Goal: Find specific page/section: Find specific page/section

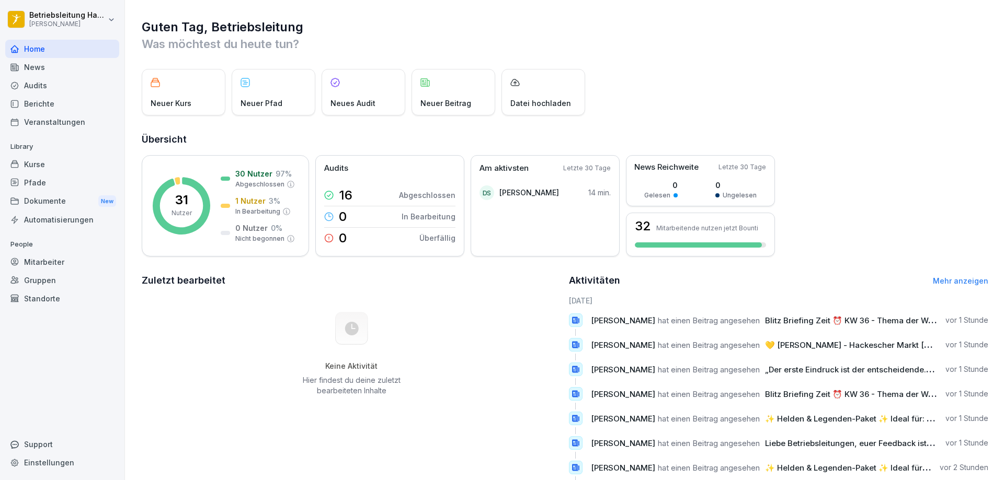
click at [58, 102] on div "Berichte" at bounding box center [62, 104] width 114 height 18
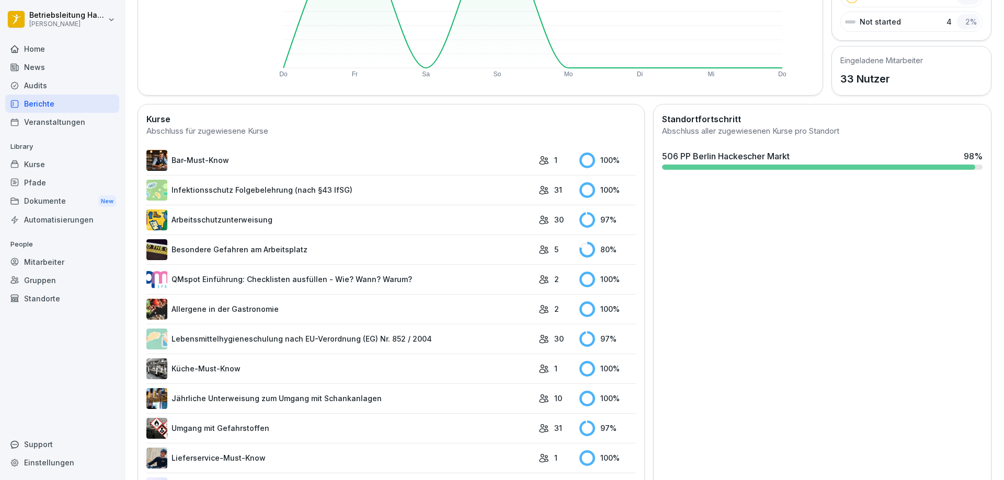
scroll to position [209, 0]
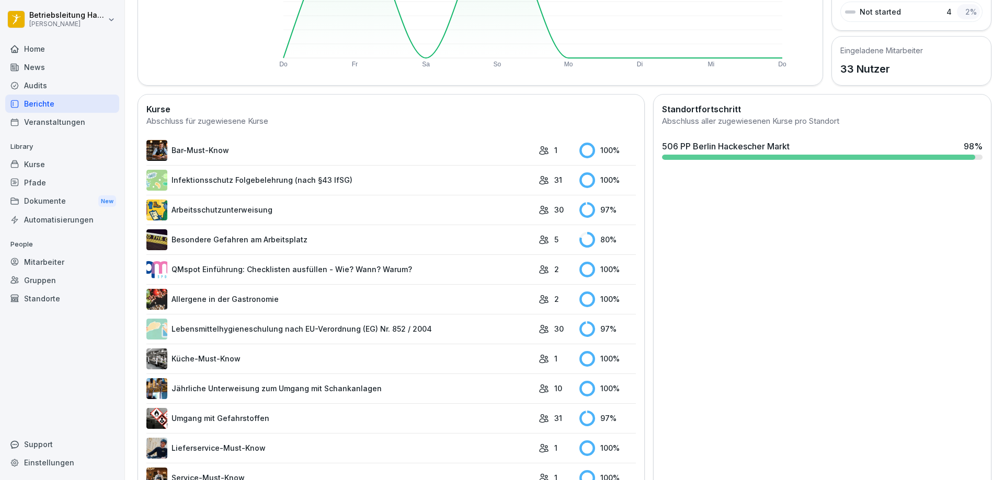
click at [451, 238] on link "Besondere Gefahren am Arbeitsplatz" at bounding box center [339, 240] width 387 height 21
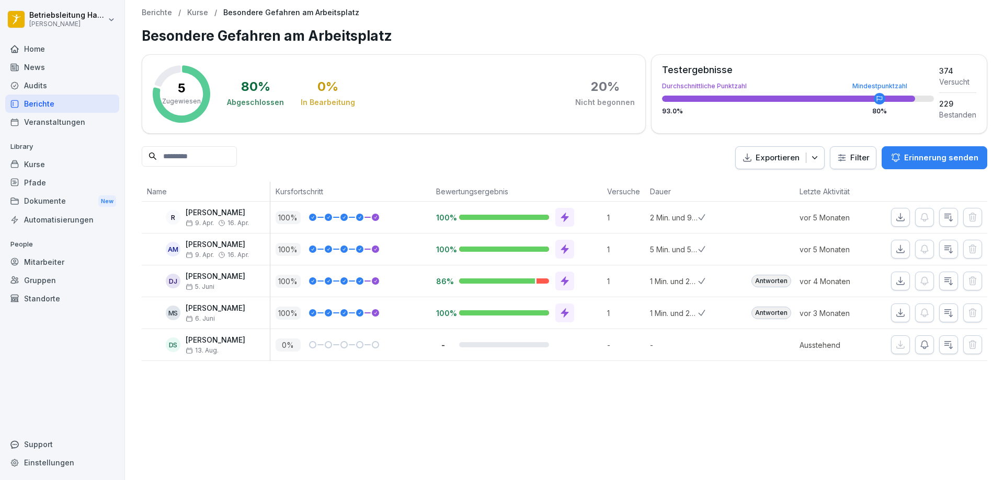
click at [62, 105] on div "Berichte" at bounding box center [62, 104] width 114 height 18
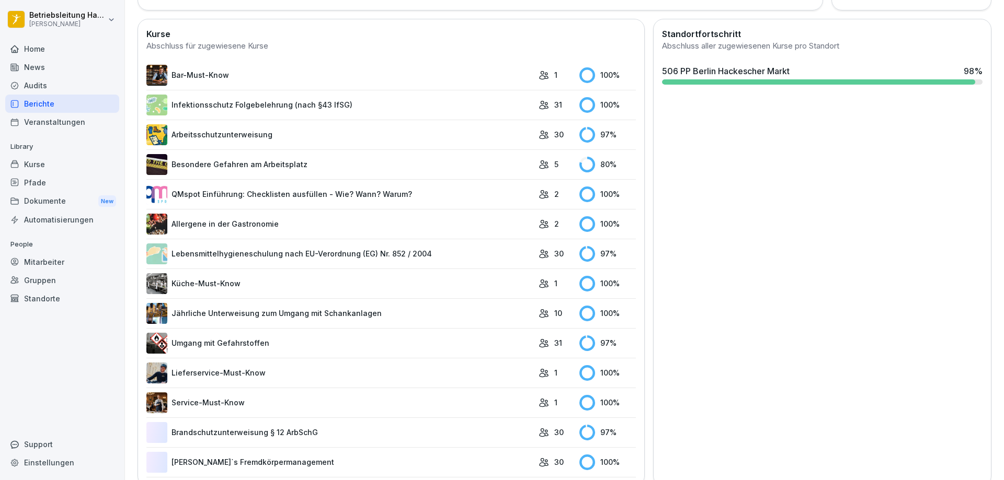
scroll to position [307, 0]
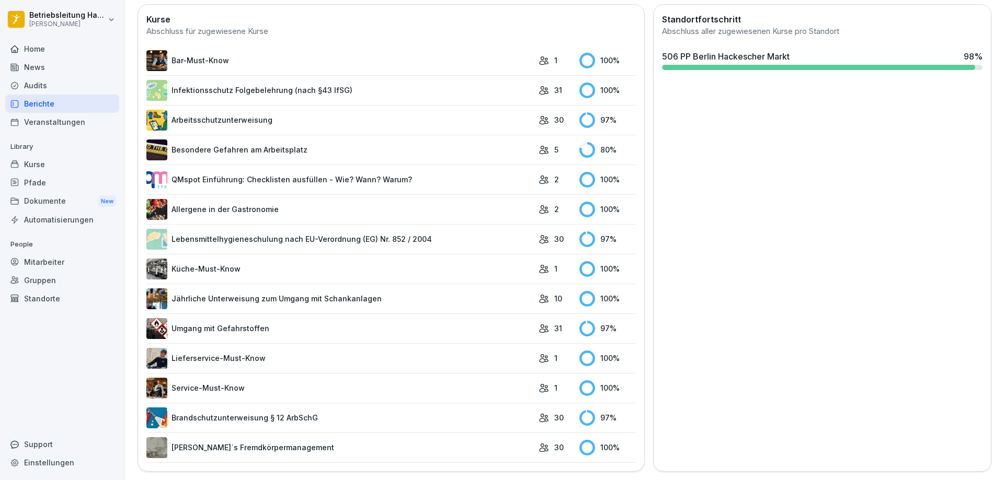
click at [440, 234] on link "Lebensmittelhygieneschulung nach EU-Verordnung (EG) Nr. 852 / 2004" at bounding box center [339, 239] width 387 height 21
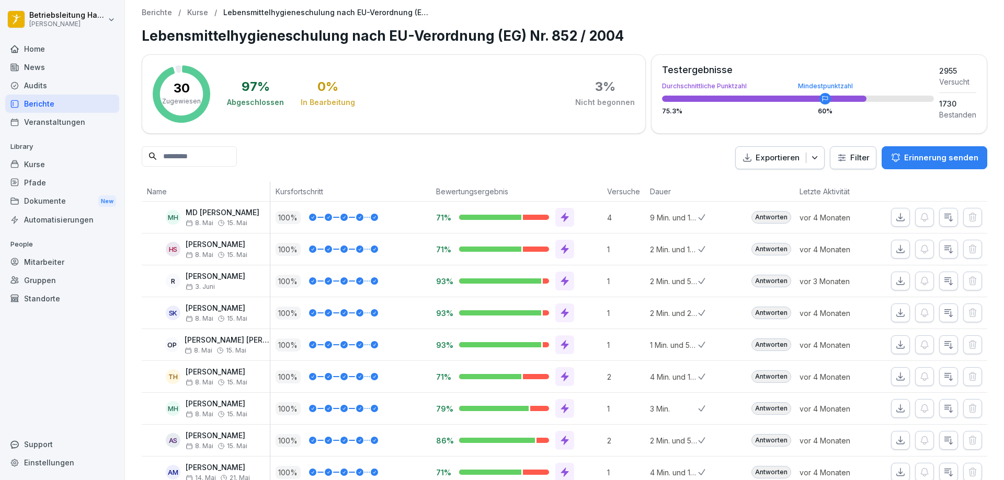
click at [54, 105] on div "Berichte" at bounding box center [62, 104] width 114 height 18
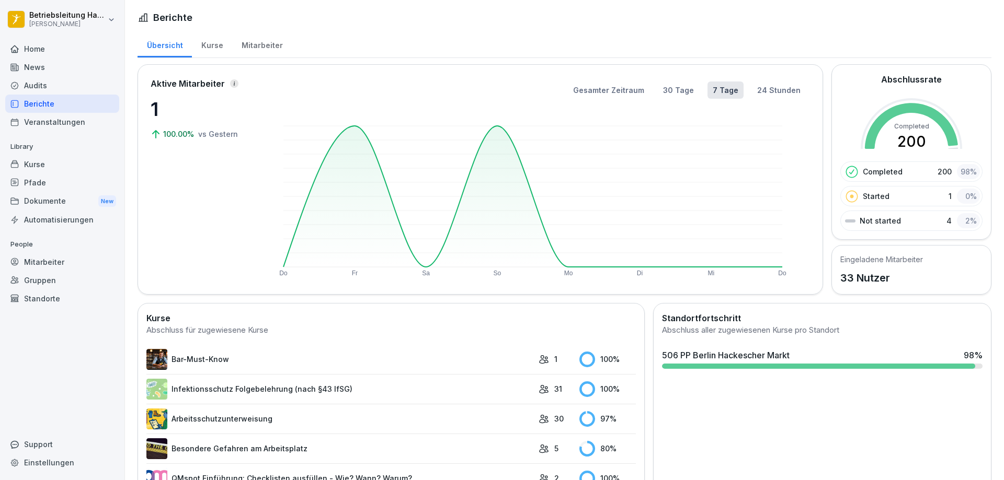
click at [253, 45] on div "Mitarbeiter" at bounding box center [262, 44] width 60 height 27
